Goal: Task Accomplishment & Management: Manage account settings

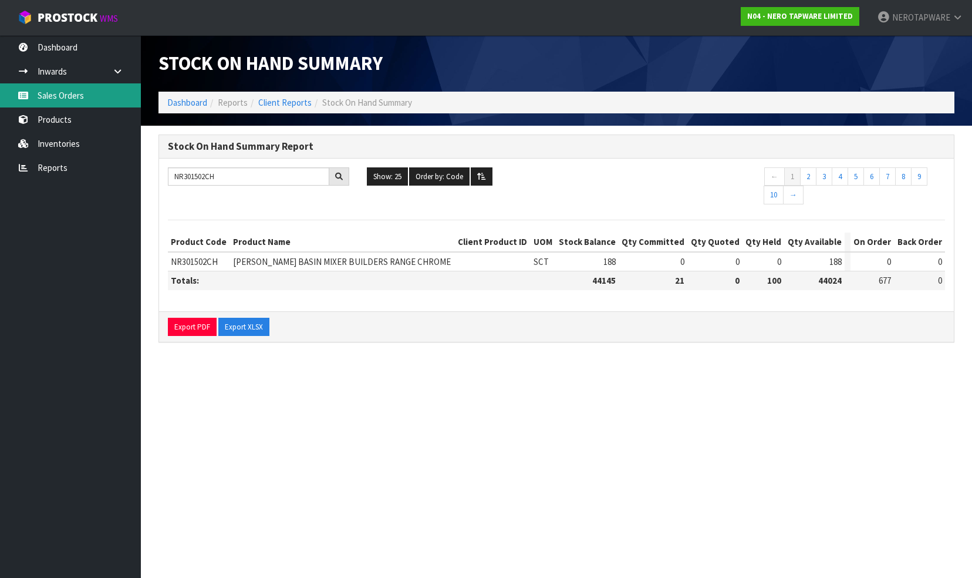
drag, startPoint x: 0, startPoint y: 0, endPoint x: 82, endPoint y: 97, distance: 127.5
click at [81, 96] on link "Sales Orders" at bounding box center [70, 95] width 141 height 24
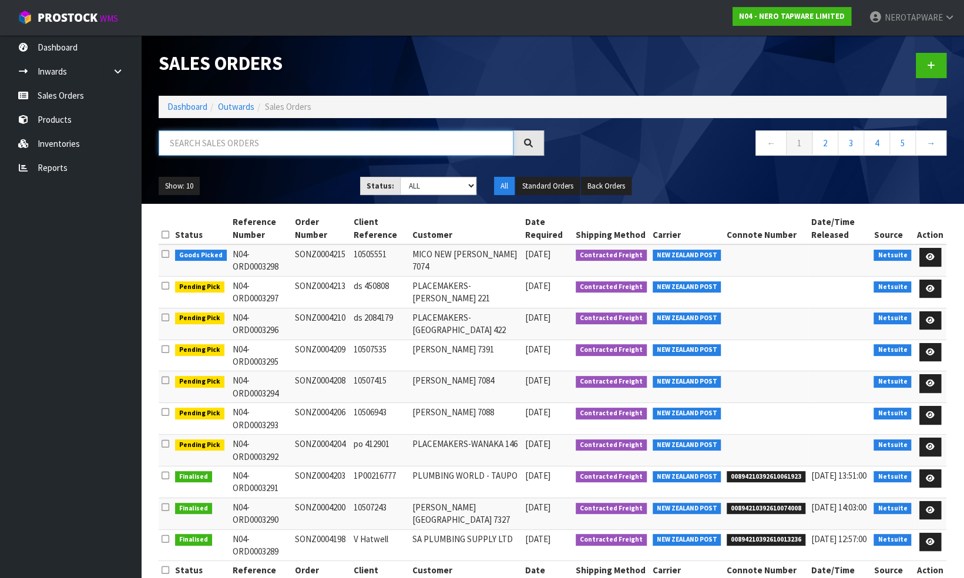
click at [191, 141] on input "text" at bounding box center [336, 142] width 355 height 25
paste input "SONZ0004103"
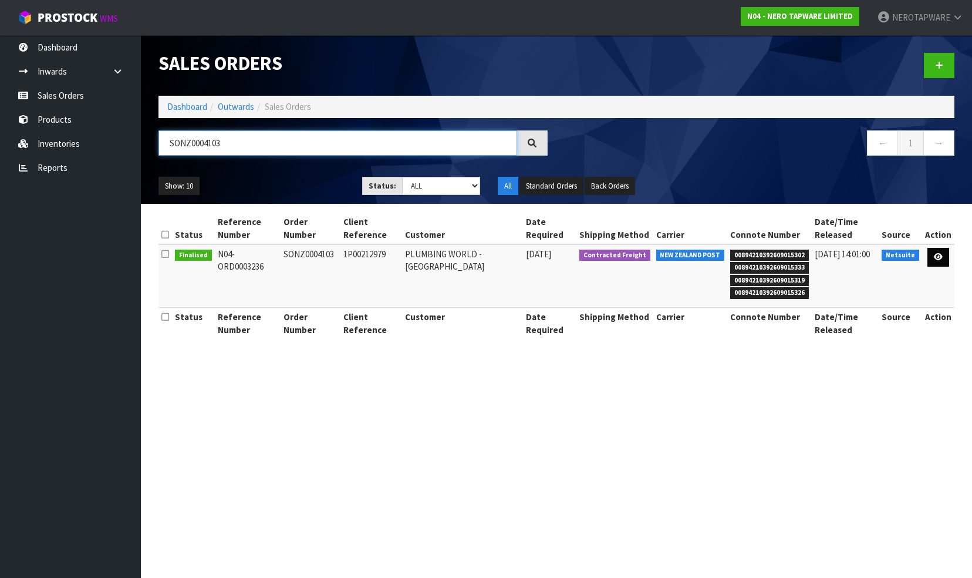
type input "SONZ0004103"
click at [935, 256] on icon at bounding box center [938, 257] width 9 height 8
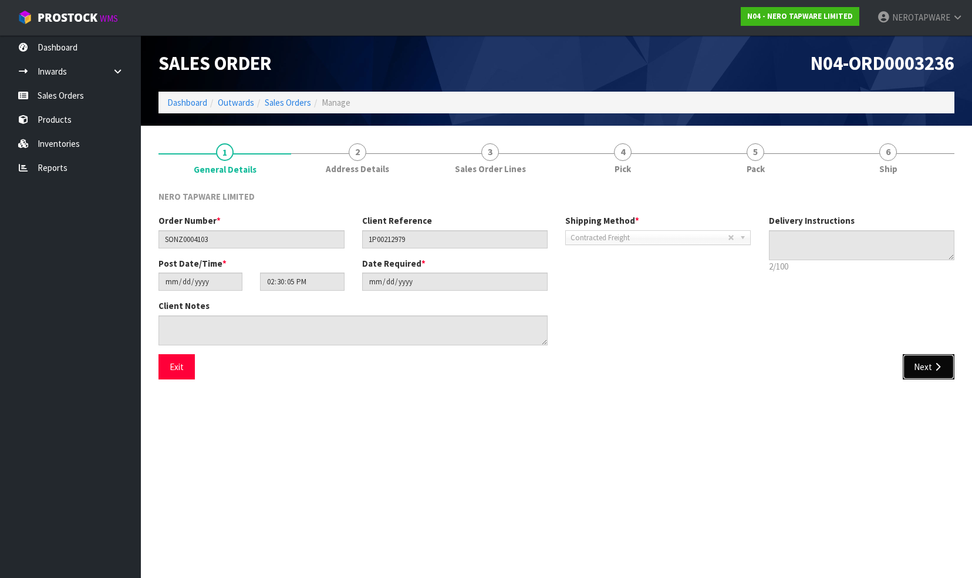
click at [919, 364] on button "Next" at bounding box center [929, 366] width 52 height 25
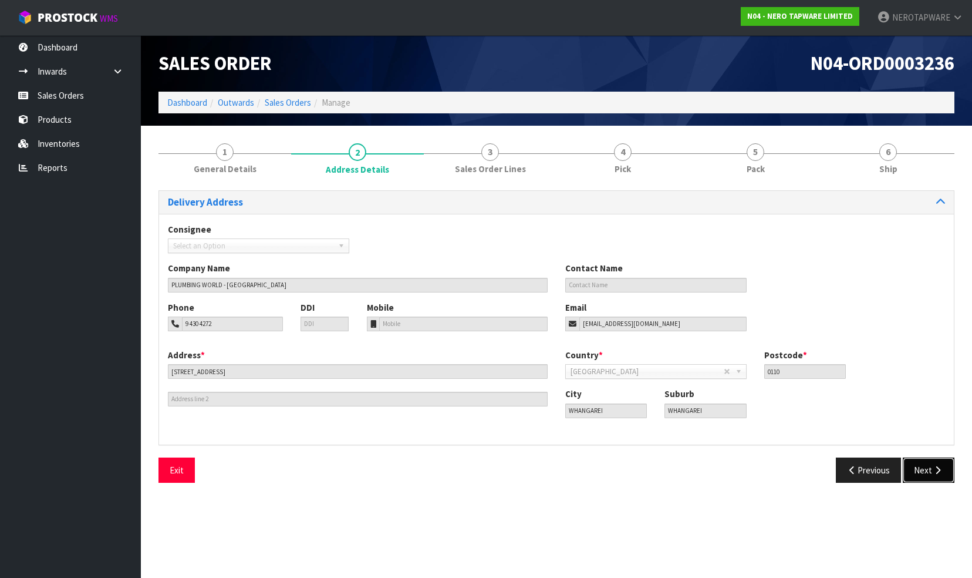
click at [923, 467] on button "Next" at bounding box center [929, 469] width 52 height 25
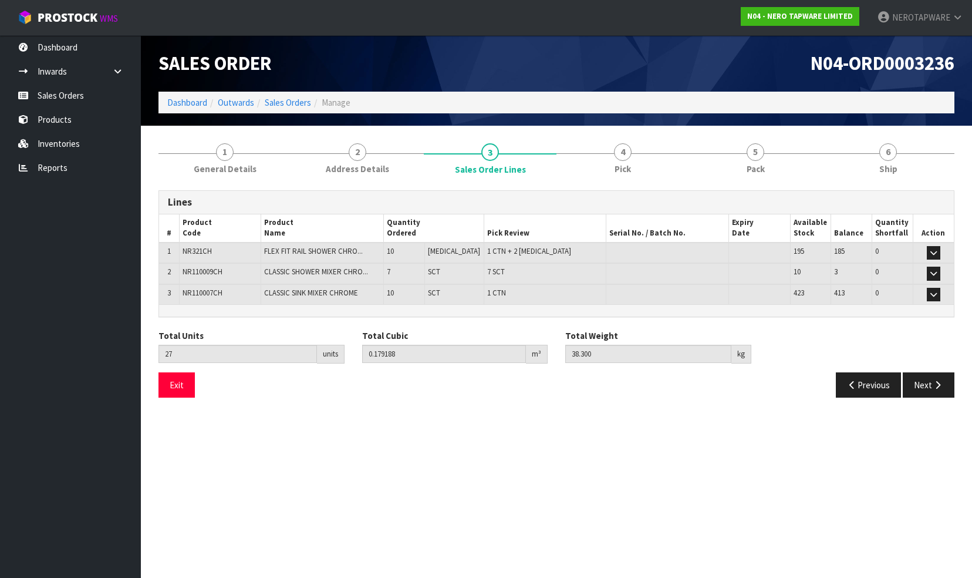
click at [196, 289] on span "NR110007CH" at bounding box center [203, 293] width 40 height 10
click at [195, 289] on span "NR110007CH" at bounding box center [203, 293] width 40 height 10
copy span "NR110007CH"
click at [219, 164] on span "General Details" at bounding box center [225, 169] width 63 height 12
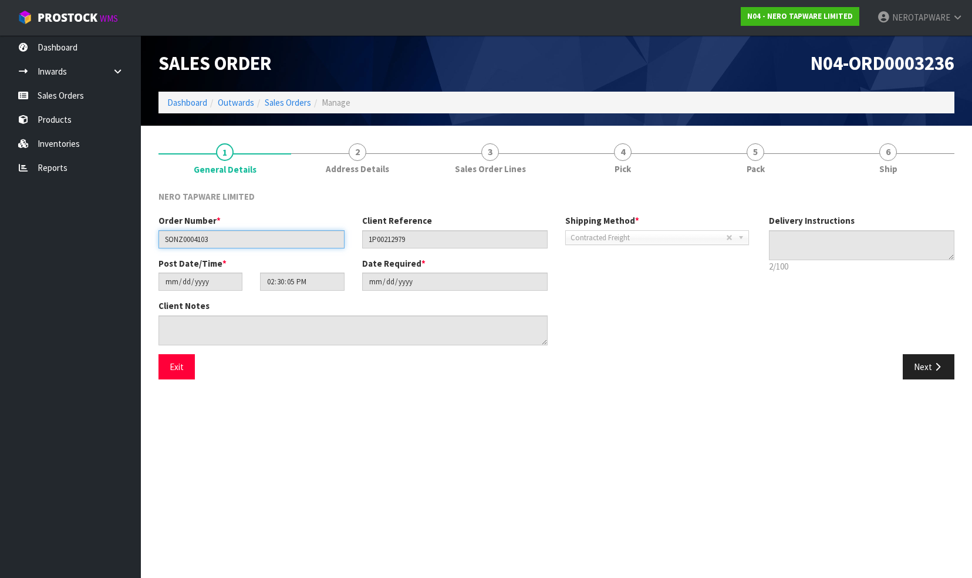
click at [196, 238] on input "SONZ0004103" at bounding box center [252, 239] width 186 height 18
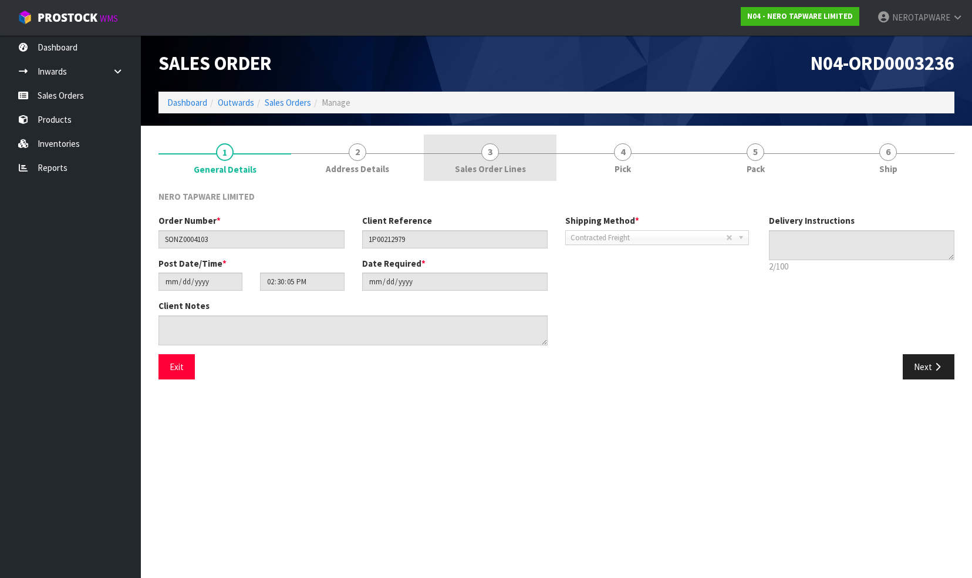
click at [497, 159] on link "3 Sales Order Lines" at bounding box center [490, 157] width 133 height 46
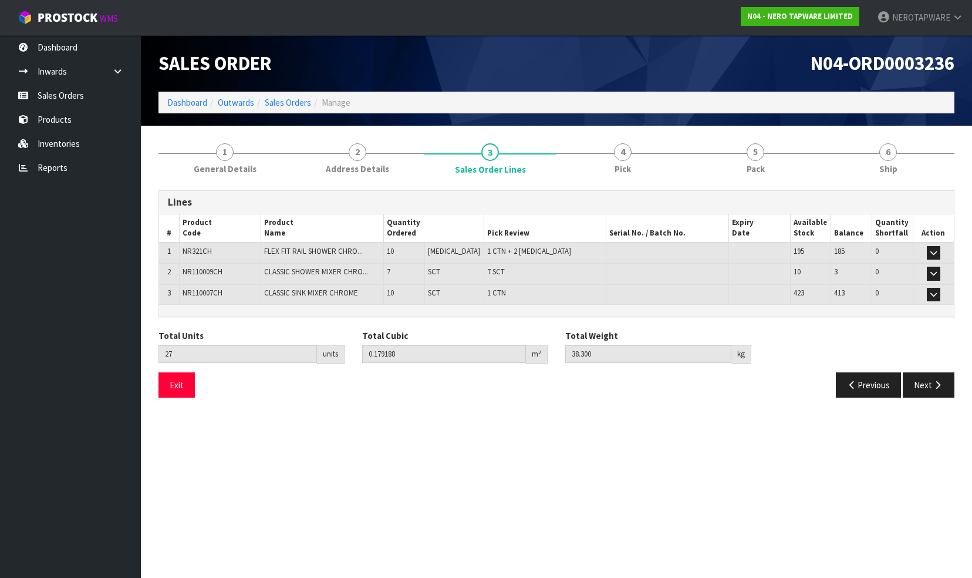
click at [197, 291] on span "NR110007CH" at bounding box center [203, 293] width 40 height 10
copy span "NR110007CH"
click at [178, 385] on button "Exit" at bounding box center [177, 384] width 36 height 25
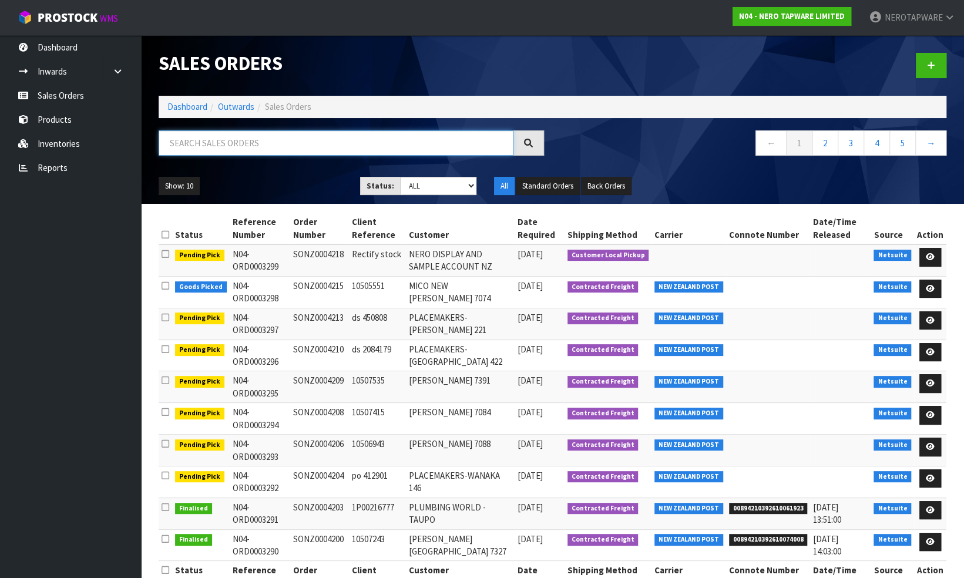
click at [234, 141] on input "text" at bounding box center [336, 142] width 355 height 25
paste input "SONZ0004103"
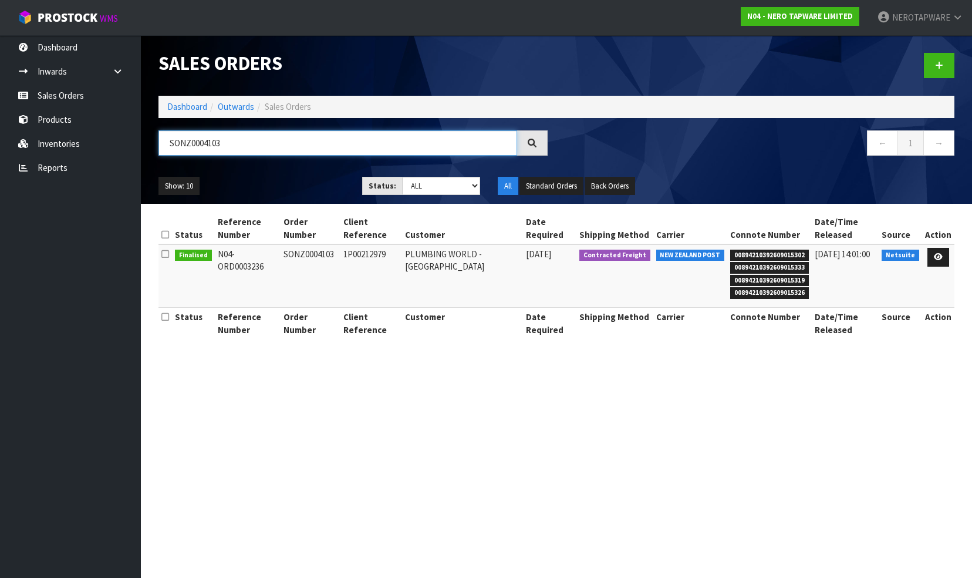
type input "SONZ0004103"
click at [755, 252] on span "00894210392609015302" at bounding box center [769, 256] width 79 height 12
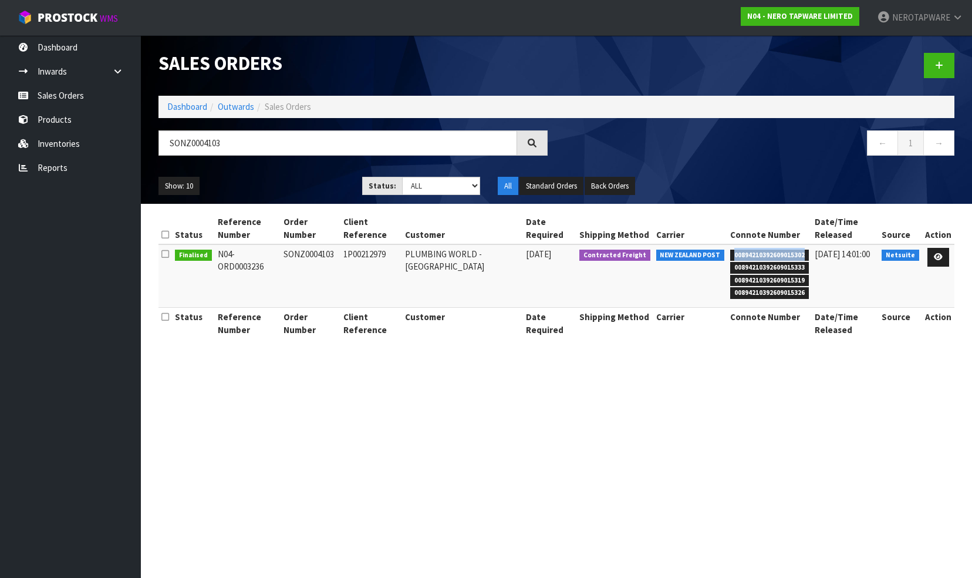
click at [755, 252] on span "00894210392609015302" at bounding box center [769, 256] width 79 height 12
copy span "00894210392609015302"
click at [941, 251] on link at bounding box center [939, 257] width 22 height 19
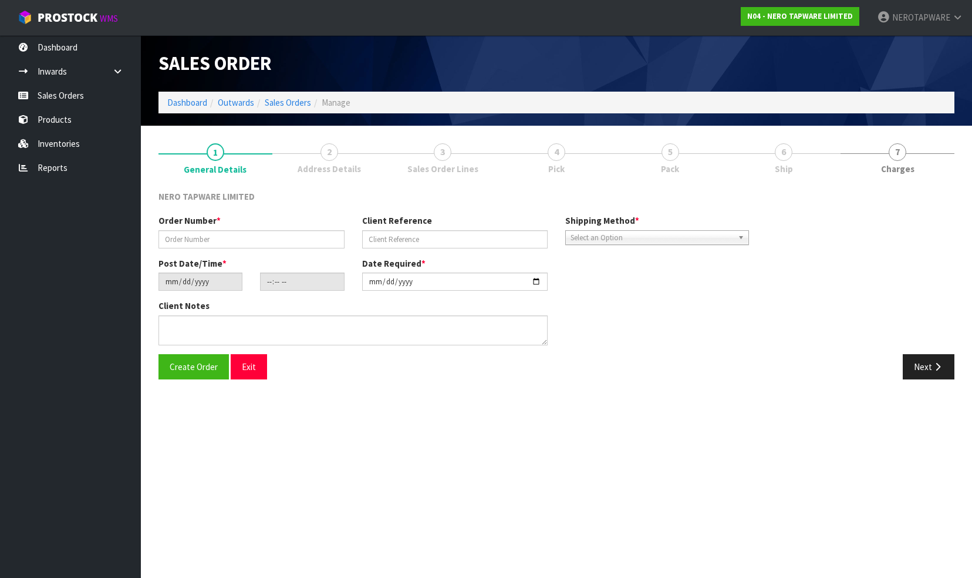
type input "SONZ0004103"
type input "1P00212979"
type input "[DATE]"
type input "14:30:05.000"
type input "[DATE]"
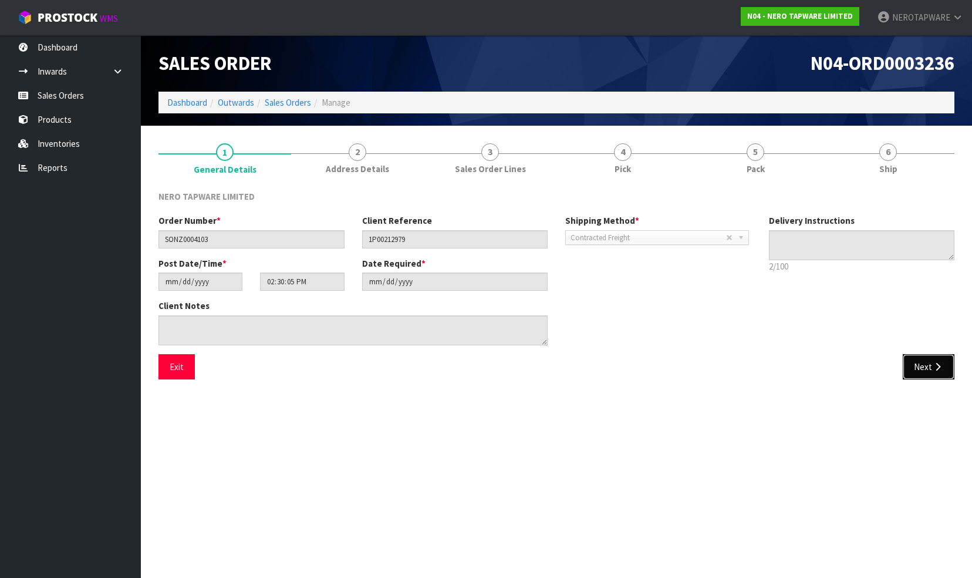
click at [926, 366] on button "Next" at bounding box center [929, 366] width 52 height 25
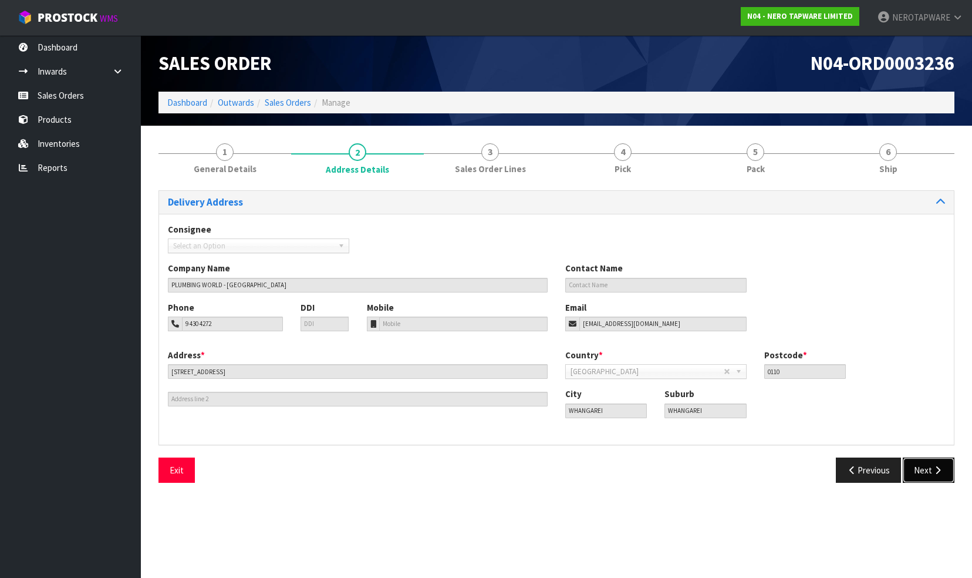
click at [924, 469] on button "Next" at bounding box center [929, 469] width 52 height 25
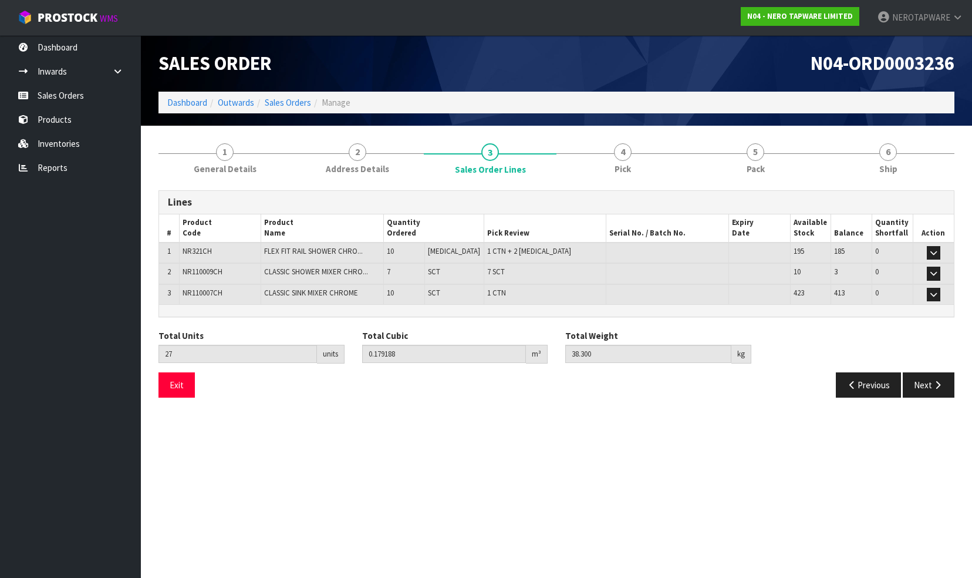
click at [204, 286] on td "NR110007CH" at bounding box center [221, 294] width 82 height 21
copy span "NR110007CH"
